Goal: Navigation & Orientation: Find specific page/section

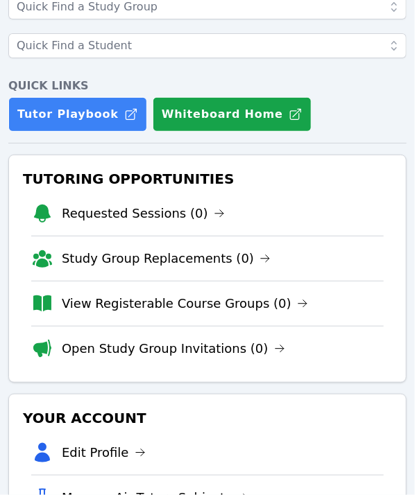
scroll to position [208, 0]
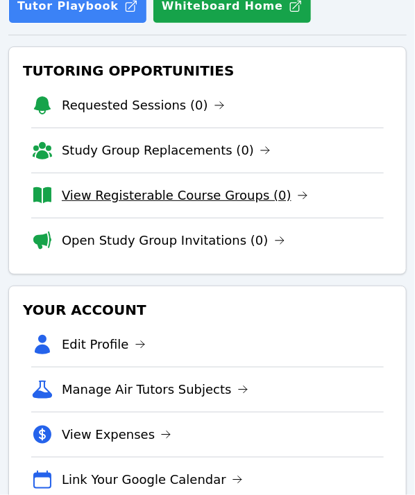
click at [142, 202] on link "View Registerable Course Groups (0)" at bounding box center [185, 195] width 246 height 19
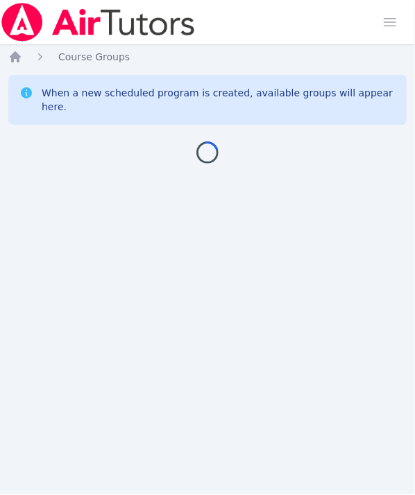
scroll to position [10, 0]
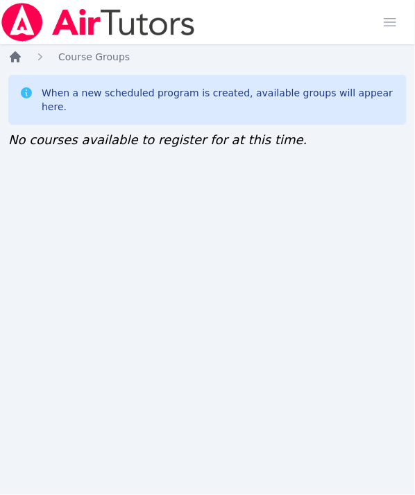
click at [16, 59] on icon "Breadcrumb" at bounding box center [15, 57] width 14 height 14
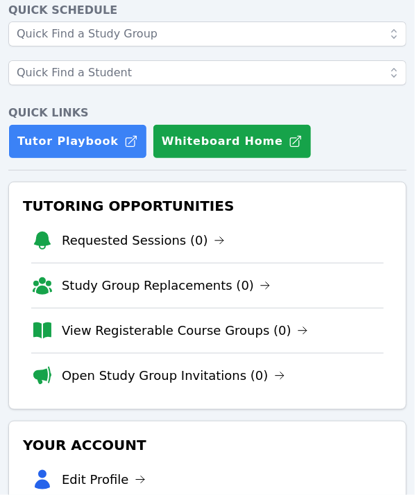
scroll to position [139, 0]
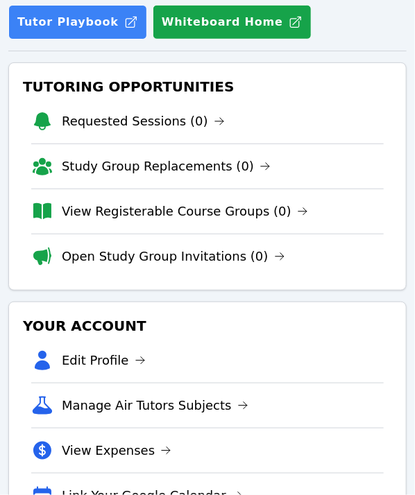
scroll to position [208, 0]
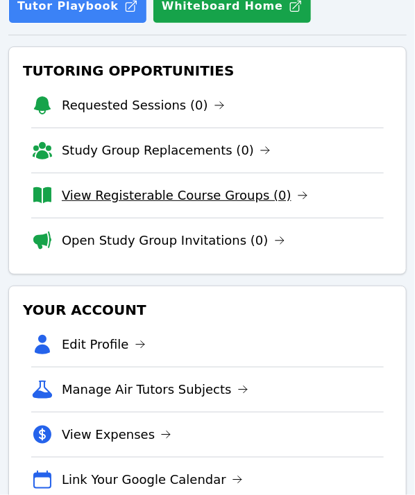
click at [119, 201] on link "View Registerable Course Groups (0)" at bounding box center [185, 195] width 246 height 19
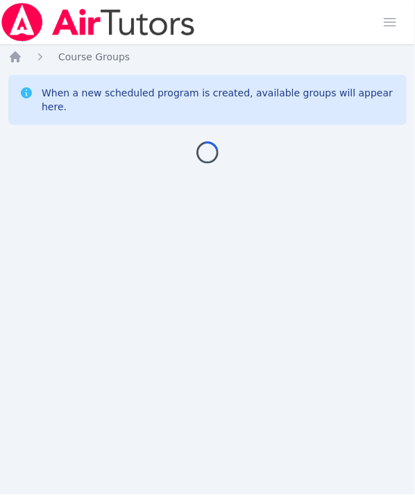
scroll to position [10, 0]
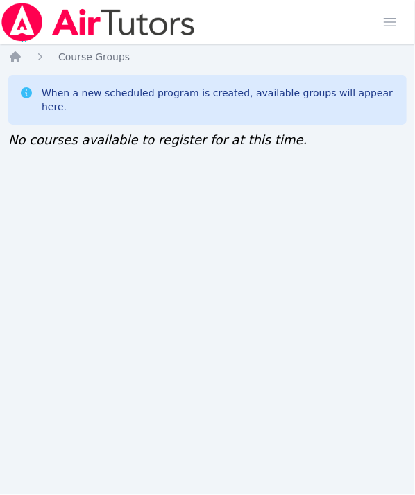
click at [384, 171] on div "Home Sessions Study Groups Students Messages Open user menu [PERSON_NAME] Open …" at bounding box center [207, 247] width 415 height 495
click at [41, 60] on icon "Breadcrumb" at bounding box center [40, 57] width 14 height 14
click at [111, 60] on span "Course Groups" at bounding box center [93, 56] width 71 height 11
click at [96, 60] on span "Course Groups" at bounding box center [93, 56] width 71 height 11
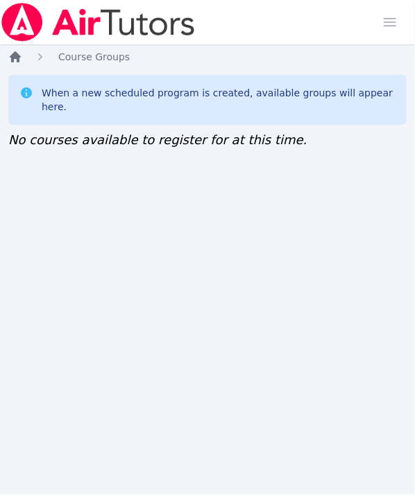
click at [21, 58] on icon "Breadcrumb" at bounding box center [15, 57] width 14 height 14
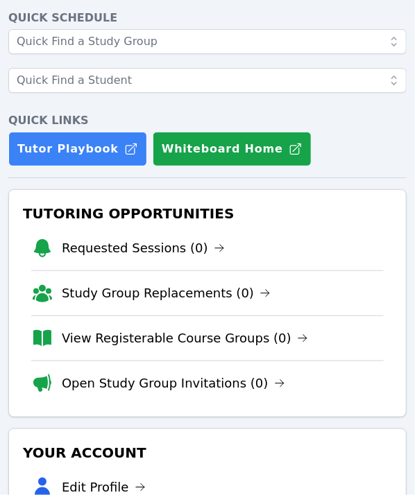
scroll to position [139, 0]
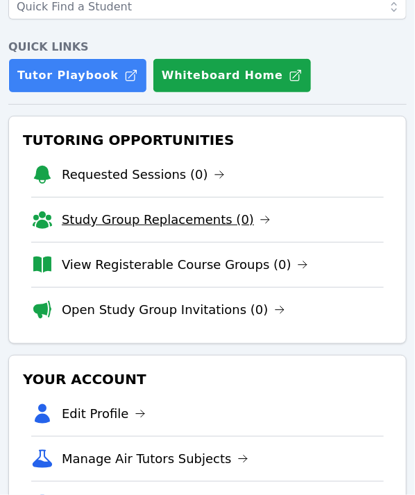
click at [146, 215] on link "Study Group Replacements (0)" at bounding box center [166, 219] width 209 height 19
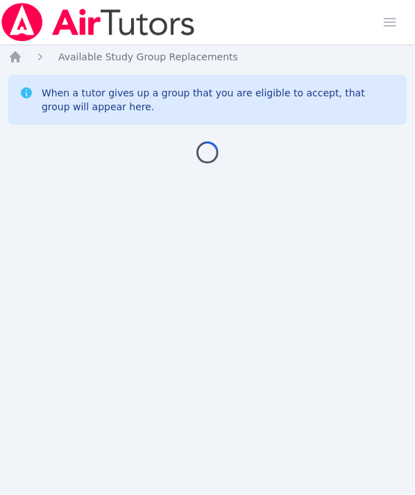
scroll to position [10, 0]
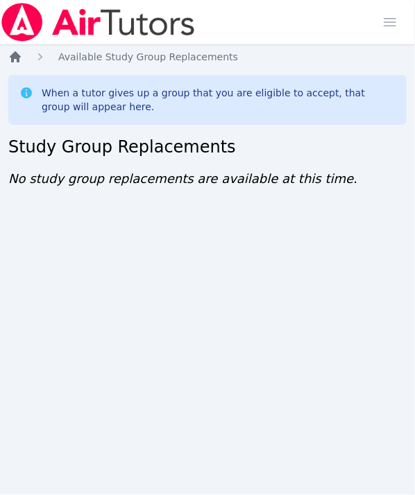
click at [19, 58] on icon "Breadcrumb" at bounding box center [15, 56] width 11 height 11
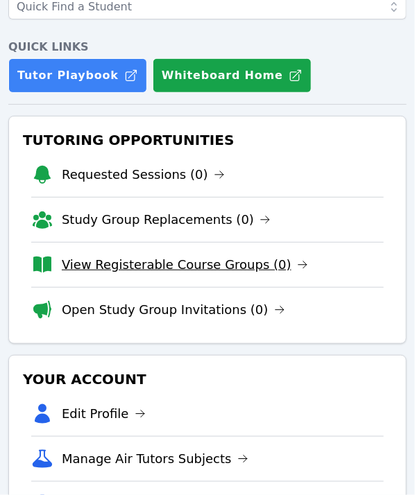
click at [150, 257] on link "View Registerable Course Groups (0)" at bounding box center [185, 264] width 246 height 19
